Goal: Task Accomplishment & Management: Use online tool/utility

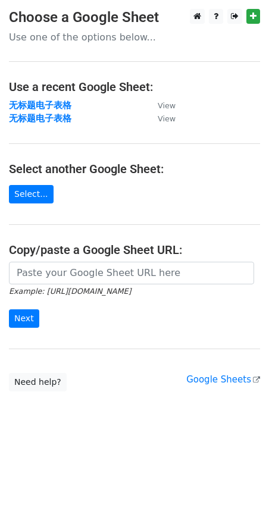
click at [112, 261] on main "Choose a Google Sheet Use one of the options below... Use a recent Google Sheet…" at bounding box center [134, 200] width 269 height 383
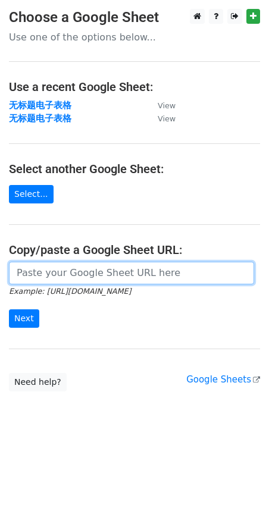
click at [85, 279] on input "url" at bounding box center [131, 273] width 245 height 23
click at [55, 269] on input "url" at bounding box center [131, 273] width 245 height 23
paste input "https://docs.google.com/spreadsheets/d/1JuArBifkyQXk_qW46SzlQ5JvpD4r_Sttl1bpQh7…"
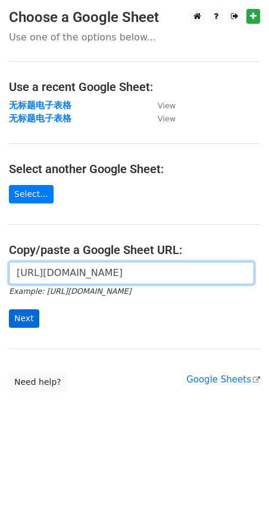
type input "https://docs.google.com/spreadsheets/d/1JuArBifkyQXk_qW46SzlQ5JvpD4r_Sttl1bpQh7…"
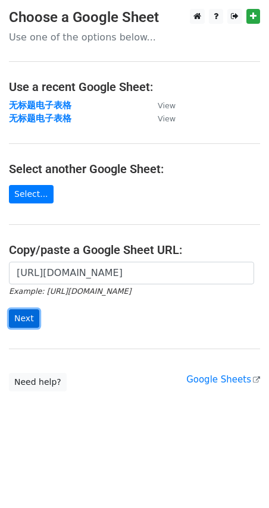
click at [33, 321] on input "Next" at bounding box center [24, 319] width 30 height 18
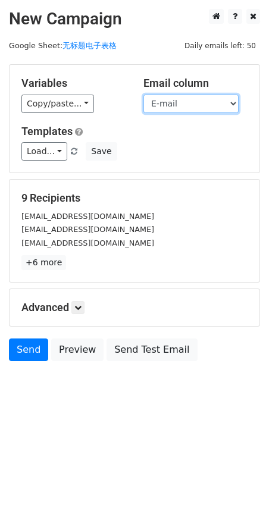
click at [182, 104] on select "Name E-mail" at bounding box center [190, 104] width 95 height 18
click at [143, 95] on select "Name E-mail" at bounding box center [190, 104] width 95 height 18
click at [93, 104] on div "Copy/paste... {{Name}} {{E-mail}}" at bounding box center [73, 104] width 104 height 18
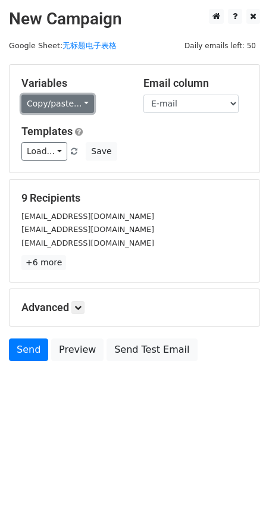
click at [87, 104] on link "Copy/paste..." at bounding box center [57, 104] width 73 height 18
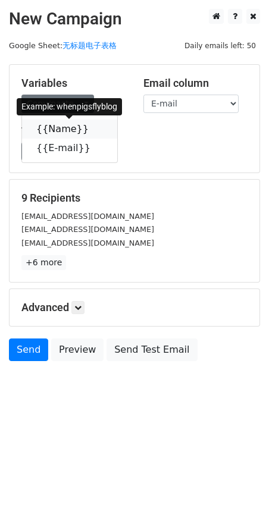
click at [75, 132] on link "{{Name}}" at bounding box center [69, 129] width 95 height 19
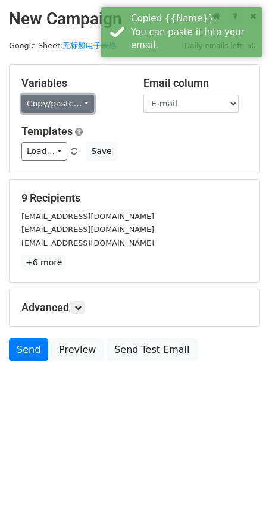
click at [81, 102] on link "Copy/paste..." at bounding box center [57, 104] width 73 height 18
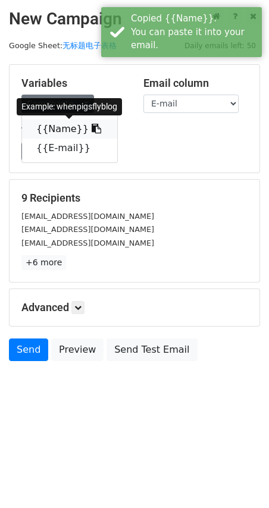
click at [58, 126] on link "{{Name}}" at bounding box center [69, 129] width 95 height 19
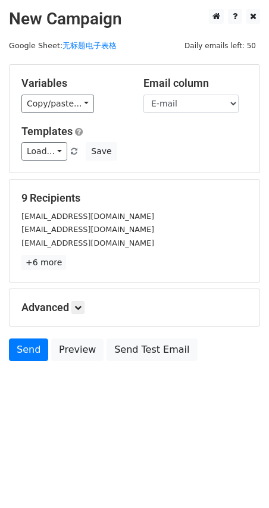
click at [190, 205] on div "9 Recipients whenpigsflyblog813@gmail.com makenzieday@comcast.net kathrynrooker…" at bounding box center [134, 231] width 226 height 79
click at [82, 314] on div "Advanced Tracking Track Opens UTM Codes Track Clicks Filters Only include sprea…" at bounding box center [135, 307] width 250 height 37
click at [82, 307] on icon at bounding box center [77, 307] width 7 height 7
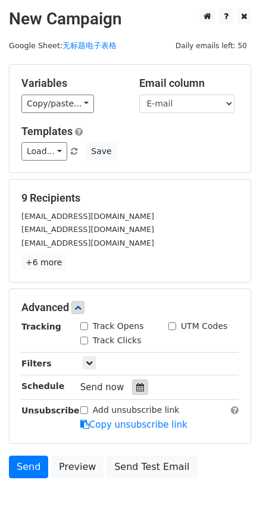
click at [140, 385] on icon at bounding box center [140, 387] width 8 height 8
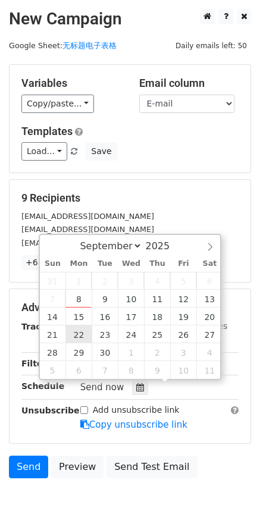
type input "2025-09-22 12:00"
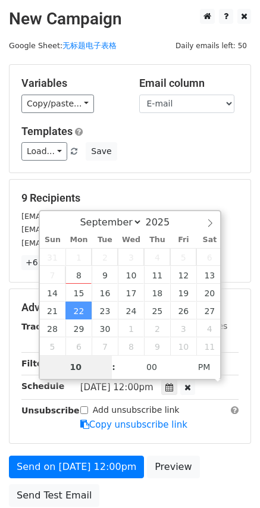
type input "10"
type input "2025-09-22 22:00"
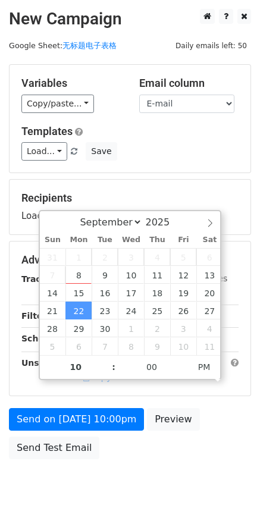
click at [176, 140] on div "Templates Load... No templates saved Save" at bounding box center [129, 143] width 235 height 36
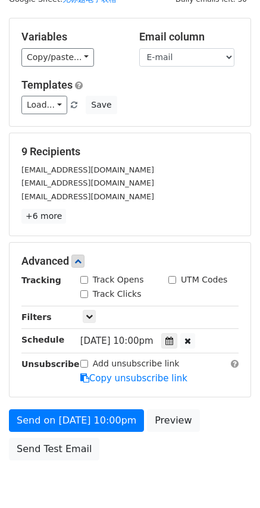
scroll to position [0, 0]
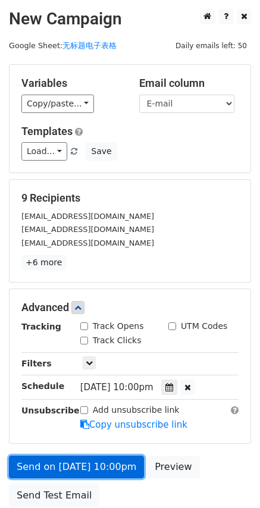
click at [77, 475] on link "Send on Sep 22 at 10:00pm" at bounding box center [76, 467] width 135 height 23
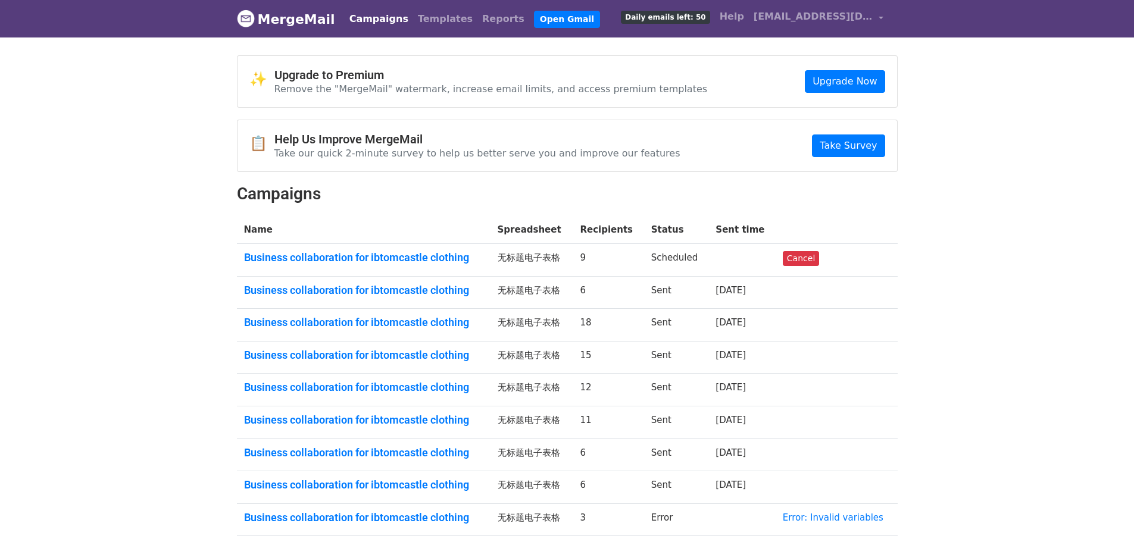
click at [679, 258] on td "Scheduled" at bounding box center [676, 260] width 65 height 33
click at [558, 258] on td "无标题电子表格" at bounding box center [531, 260] width 83 height 33
click at [791, 261] on link "Cancel" at bounding box center [801, 258] width 36 height 15
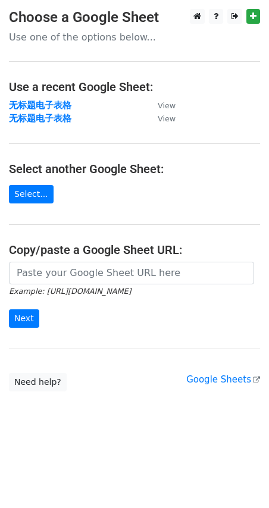
click at [83, 271] on input "url" at bounding box center [131, 273] width 245 height 23
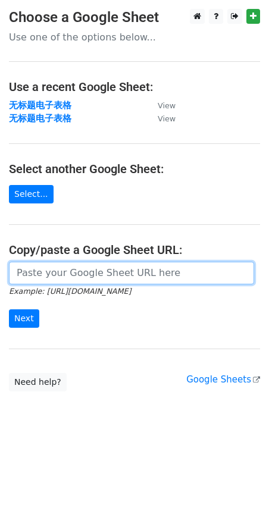
paste input "https://docs.google.com/spreadsheets/d/1JuArBifkyQXk_qW46SzlQ5JvpD4r_Sttl1bpQh7…"
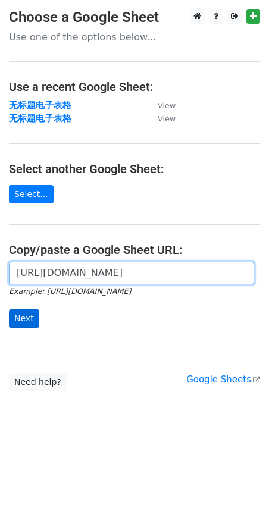
type input "https://docs.google.com/spreadsheets/d/1JuArBifkyQXk_qW46SzlQ5JvpD4r_Sttl1bpQh7…"
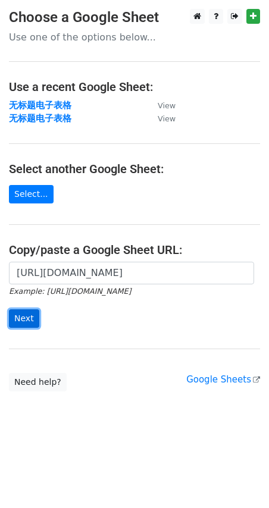
click at [26, 321] on input "Next" at bounding box center [24, 319] width 30 height 18
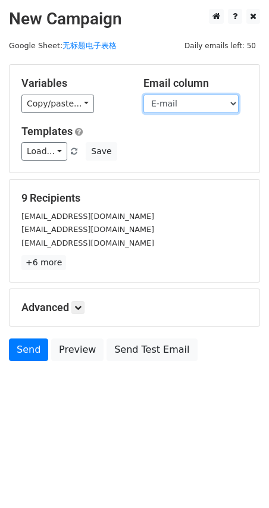
click at [222, 98] on select "Name E-mail" at bounding box center [190, 104] width 95 height 18
click at [143, 95] on select "Name E-mail" at bounding box center [190, 104] width 95 height 18
click at [91, 108] on div "Copy/paste... {{Name}} {{E-mail}}" at bounding box center [73, 104] width 104 height 18
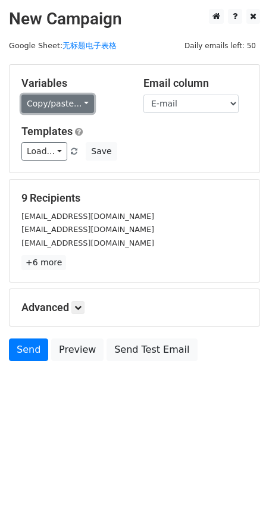
click at [87, 106] on link "Copy/paste..." at bounding box center [57, 104] width 73 height 18
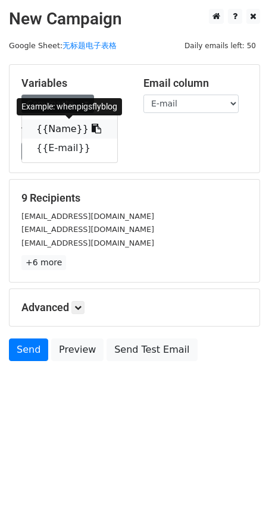
click at [75, 126] on link "{{Name}}" at bounding box center [69, 129] width 95 height 19
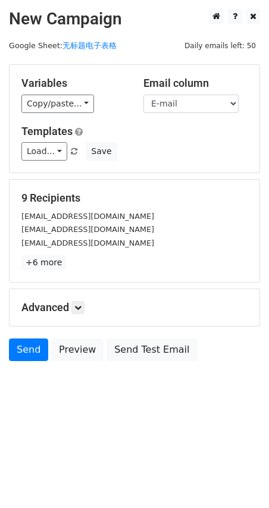
click at [75, 299] on div "Advanced Tracking Track Opens UTM Codes Track Clicks Filters Only include sprea…" at bounding box center [135, 307] width 250 height 37
click at [77, 304] on icon at bounding box center [77, 307] width 7 height 7
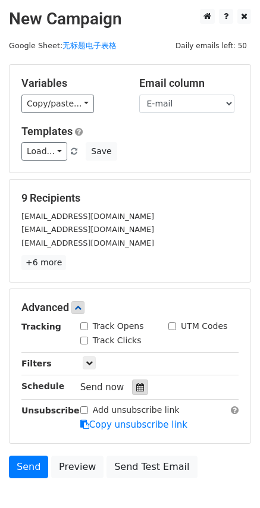
click at [145, 385] on div at bounding box center [140, 387] width 16 height 15
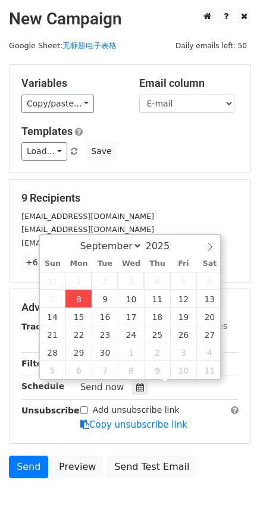
type input "[DATE] 18:02"
type input "06"
type input "02"
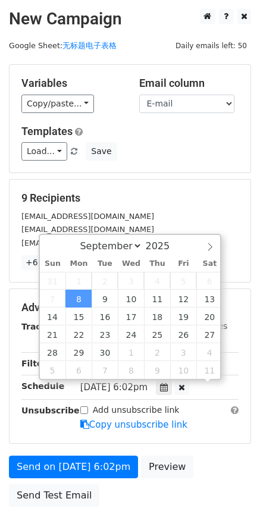
scroll to position [1, 0]
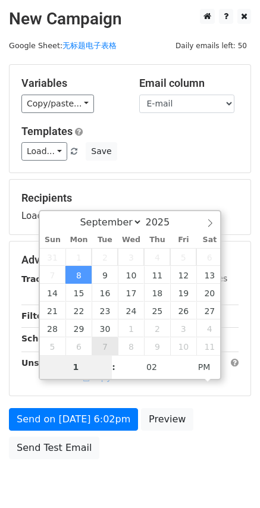
type input "10"
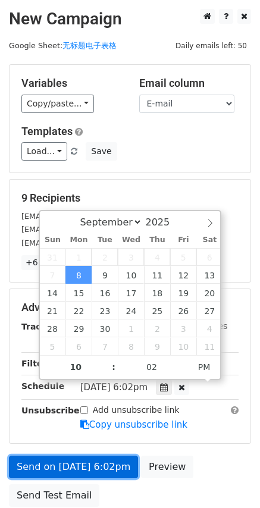
type input "[DATE] 22:02"
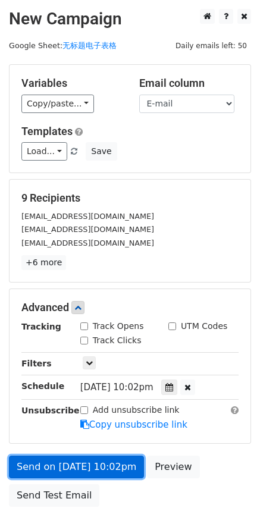
click at [62, 457] on link "Send on [DATE] 10:02pm" at bounding box center [76, 467] width 135 height 23
